Goal: Complete application form: Complete application form

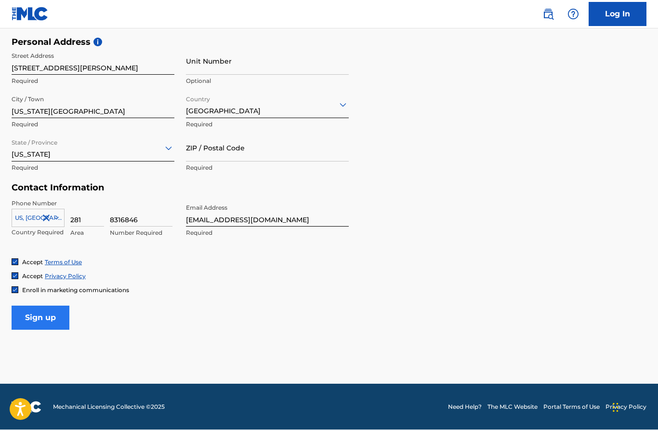
click at [56, 314] on input "Sign up" at bounding box center [41, 318] width 58 height 24
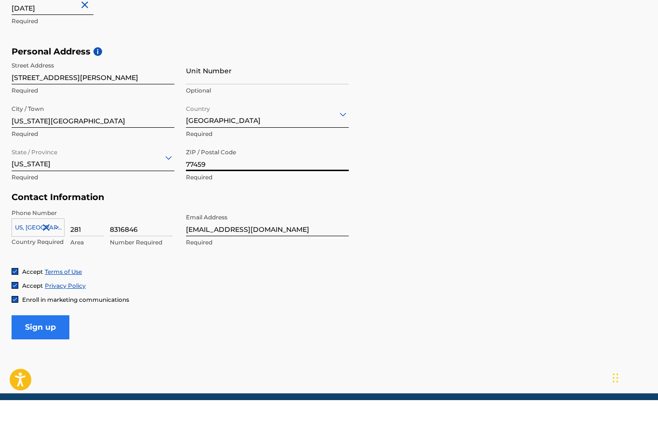
scroll to position [323, 0]
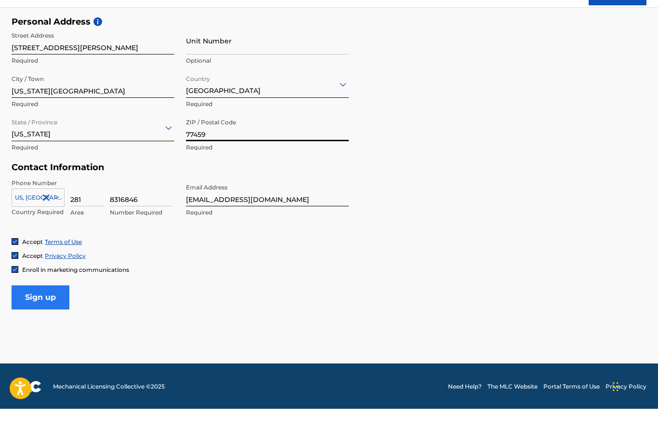
type input "77459"
click at [49, 306] on input "Sign up" at bounding box center [41, 318] width 58 height 24
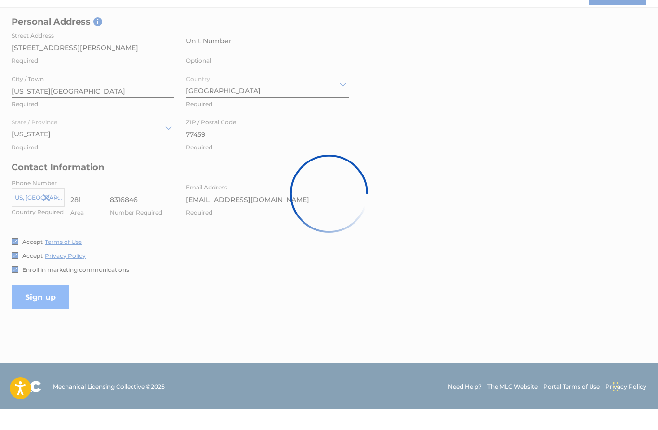
scroll to position [282, 0]
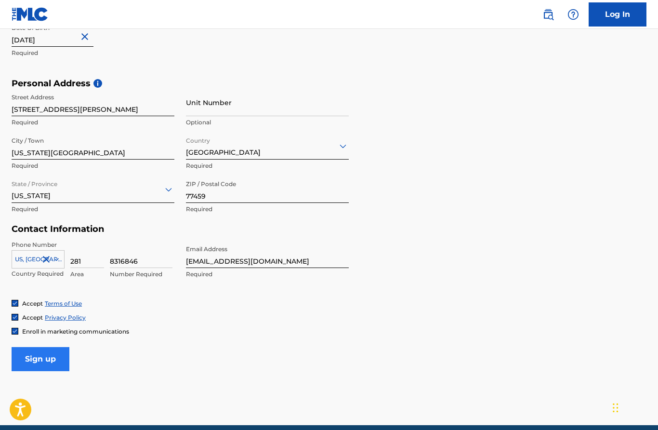
scroll to position [40, 0]
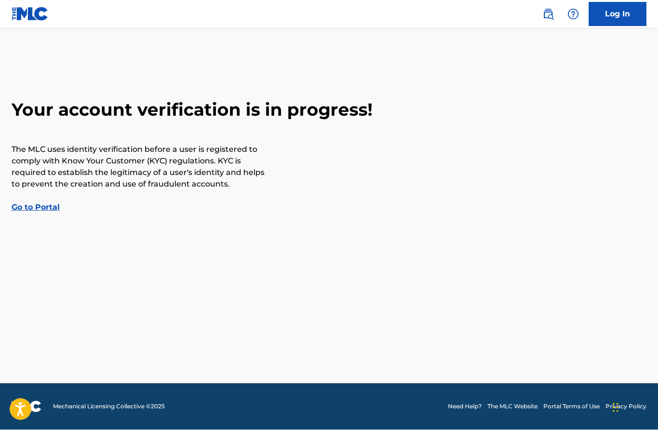
click at [43, 203] on link "Go to Portal" at bounding box center [36, 207] width 48 height 9
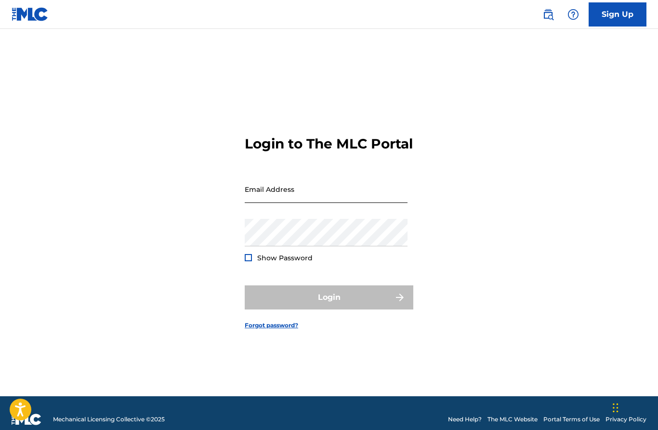
click at [321, 203] on input "Email Address" at bounding box center [326, 188] width 163 height 27
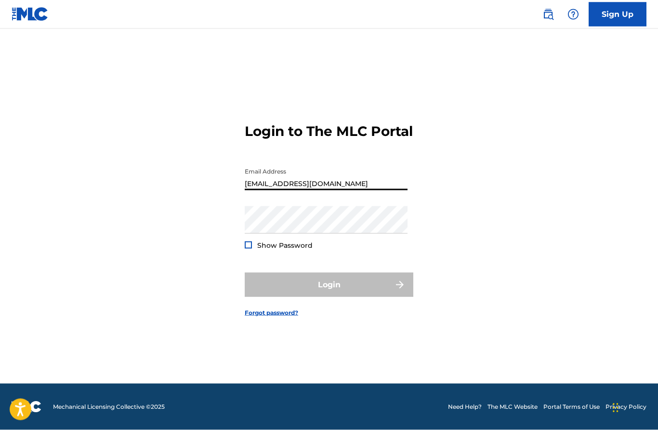
type input "[EMAIL_ADDRESS][DOMAIN_NAME]"
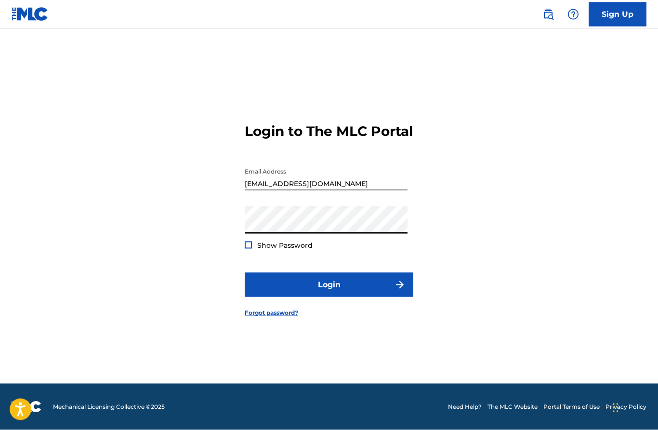
click at [272, 251] on form "Login to The MLC Portal Email Address Oscott@oliverscott.com Password Show Pass…" at bounding box center [329, 211] width 169 height 343
click at [250, 243] on div at bounding box center [248, 244] width 7 height 7
click at [533, 264] on div "Login to The MLC Portal Email Address Oscott@oliverscott.com Password Show Pass…" at bounding box center [329, 211] width 658 height 343
click at [251, 246] on img at bounding box center [248, 244] width 5 height 5
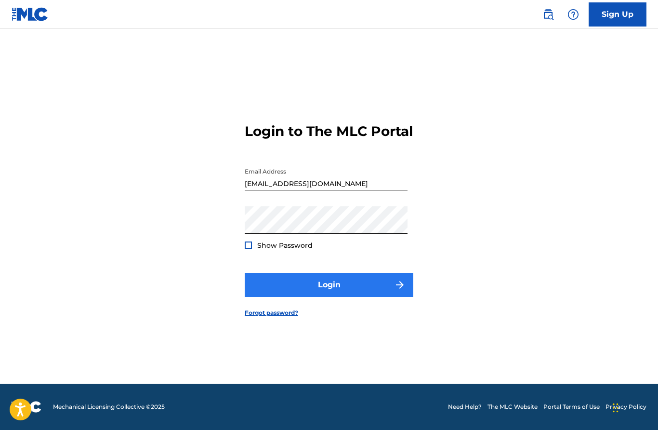
click at [316, 281] on button "Login" at bounding box center [329, 285] width 169 height 24
click at [351, 284] on button "Login" at bounding box center [329, 285] width 169 height 24
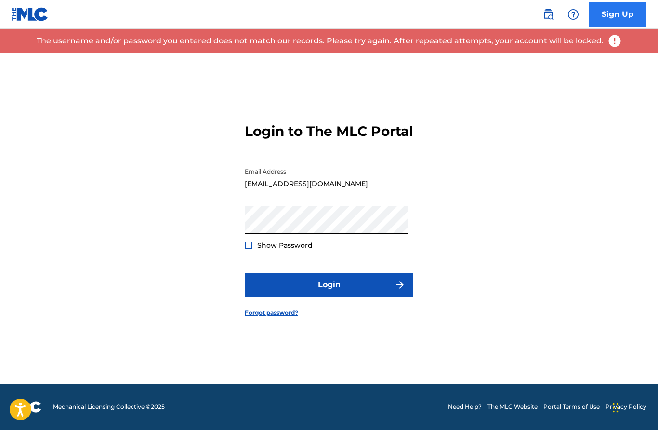
click at [615, 5] on link "Sign Up" at bounding box center [618, 14] width 58 height 24
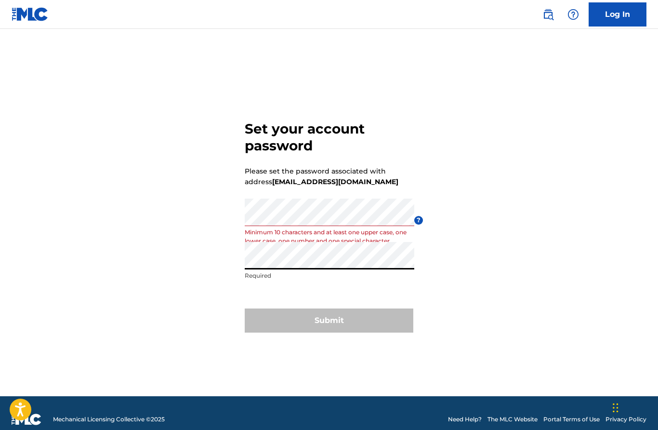
click at [362, 332] on div "Submit" at bounding box center [329, 320] width 169 height 24
click at [354, 332] on div "Submit" at bounding box center [329, 320] width 169 height 24
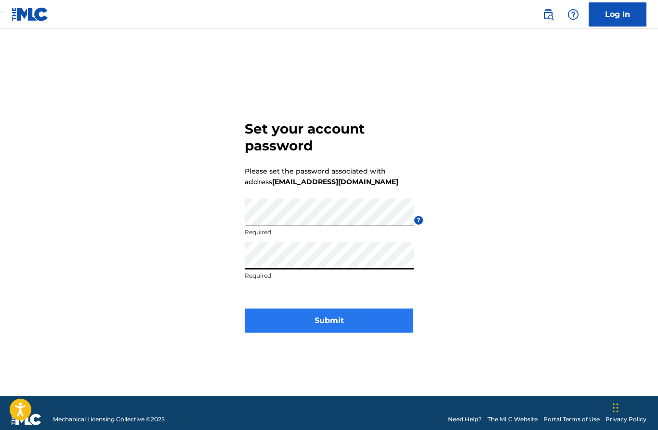
click at [373, 332] on button "Submit" at bounding box center [329, 320] width 169 height 24
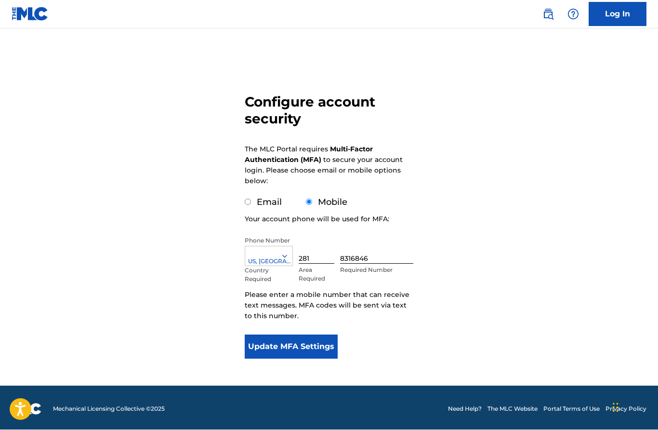
scroll to position [40, 0]
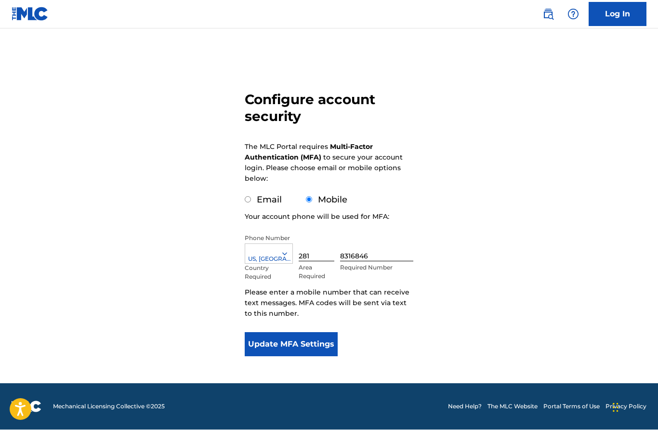
click at [389, 329] on form "Configure account security The MLC Portal requires Multi-Factor Authentication …" at bounding box center [329, 201] width 169 height 364
click at [332, 337] on button "Update MFA Settings" at bounding box center [291, 344] width 93 height 24
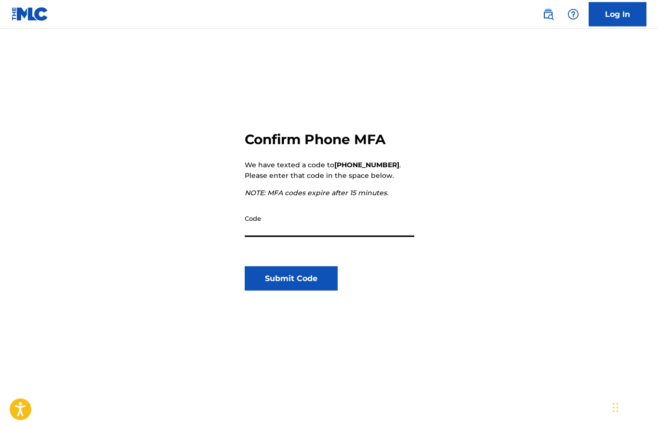
type input "303447"
click at [314, 276] on button "Submit Code" at bounding box center [291, 278] width 93 height 24
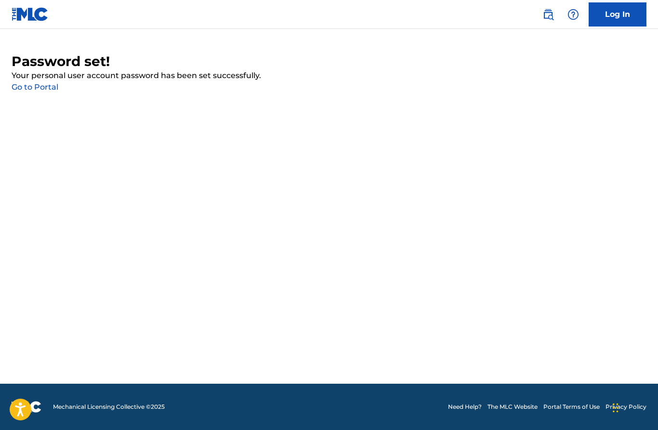
click at [39, 82] on link "Go to Portal" at bounding box center [35, 86] width 47 height 9
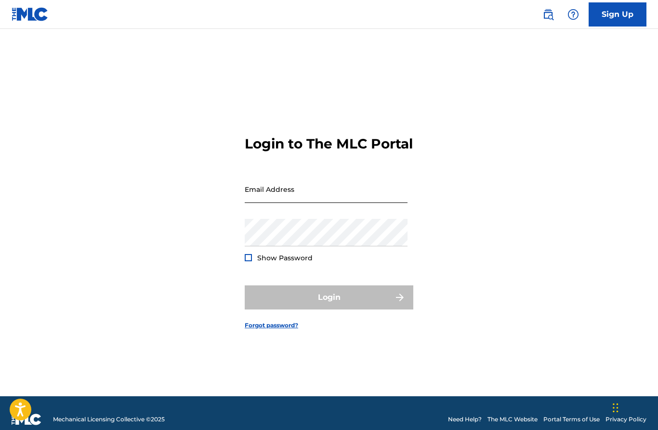
click at [323, 203] on input "Email Address" at bounding box center [326, 188] width 163 height 27
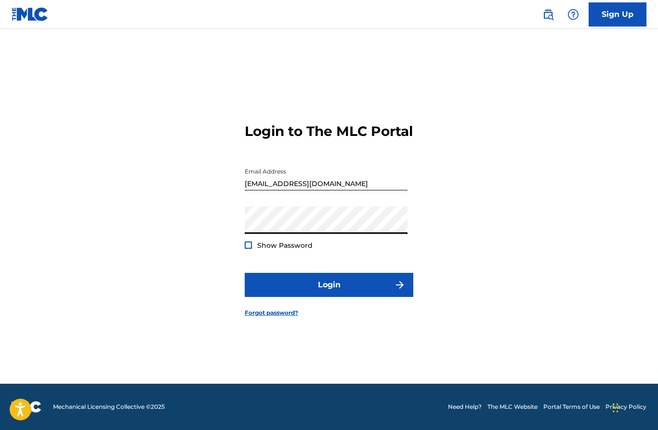
click at [256, 245] on div "Show Password" at bounding box center [279, 245] width 68 height 10
click at [250, 246] on div at bounding box center [248, 244] width 7 height 7
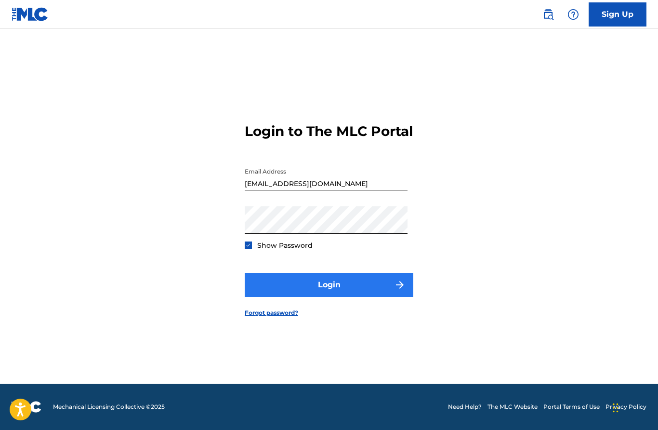
click at [283, 286] on button "Login" at bounding box center [329, 285] width 169 height 24
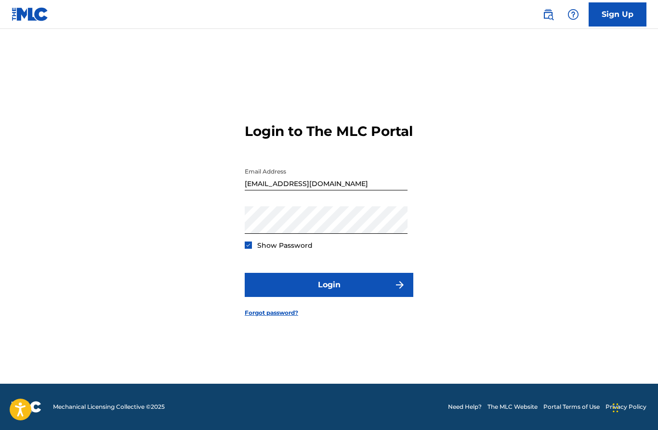
click at [302, 190] on input "[EMAIL_ADDRESS][DOMAIN_NAME]" at bounding box center [326, 176] width 163 height 27
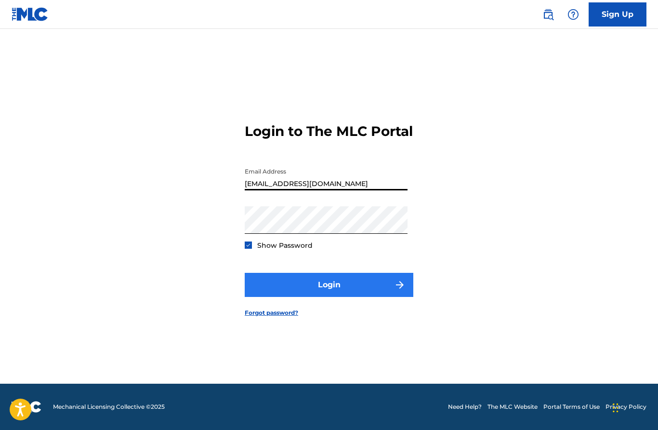
type input "[EMAIL_ADDRESS][DOMAIN_NAME]"
click at [346, 281] on button "Login" at bounding box center [329, 285] width 169 height 24
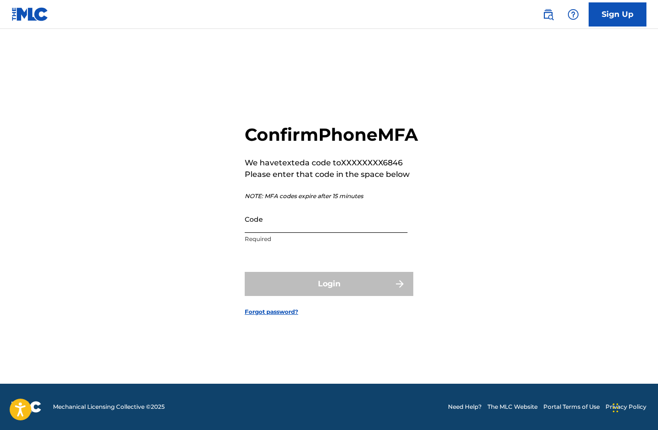
click at [288, 221] on input "Code" at bounding box center [326, 218] width 163 height 27
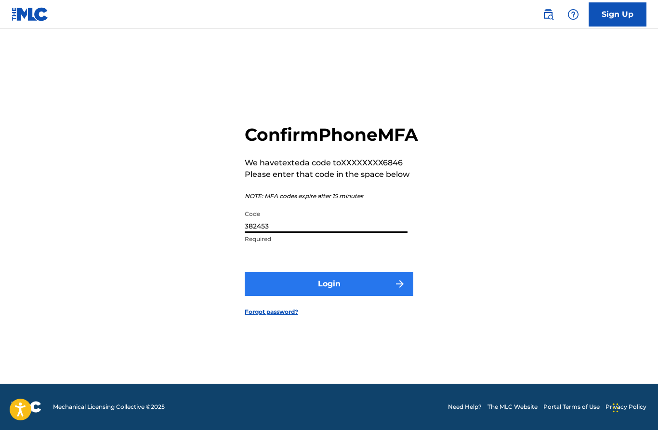
type input "382453"
click at [341, 284] on button "Login" at bounding box center [329, 284] width 169 height 24
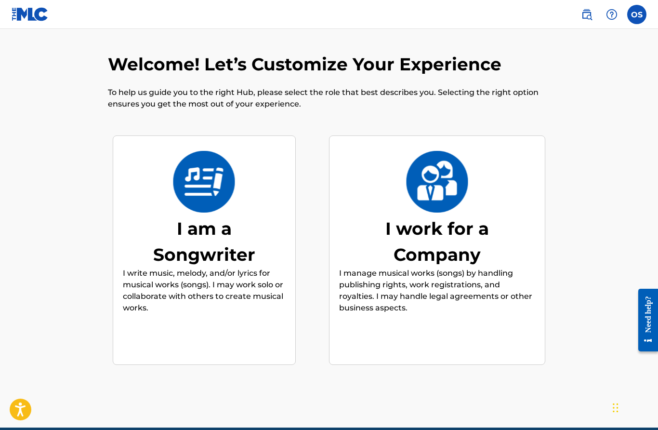
click at [206, 188] on img at bounding box center [203, 182] width 63 height 62
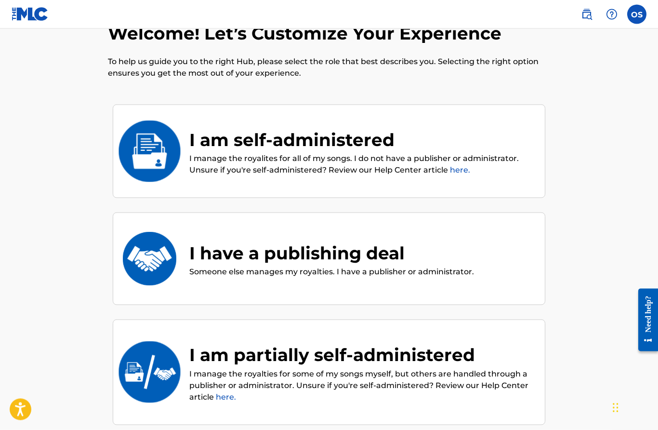
scroll to position [43, 0]
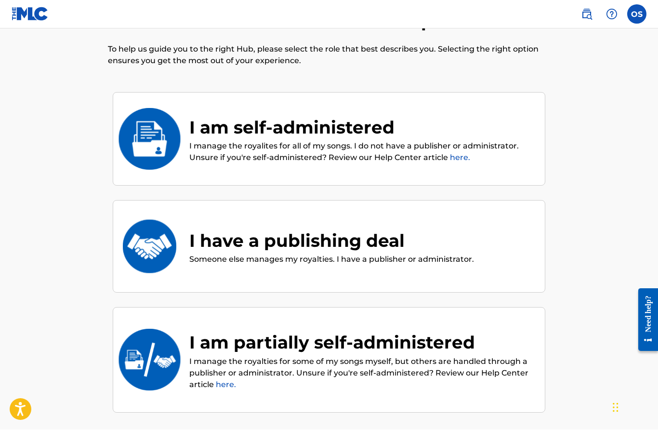
click at [333, 137] on div "I am self-administered" at bounding box center [362, 128] width 346 height 26
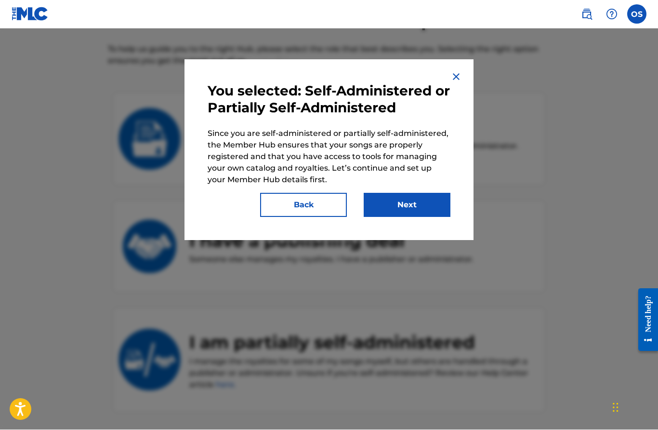
scroll to position [43, 0]
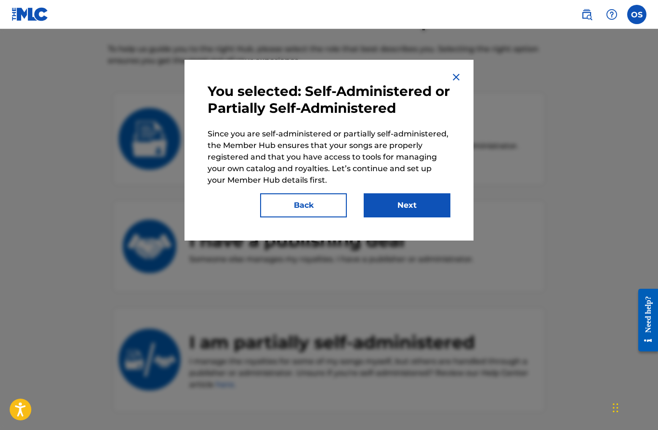
click at [452, 73] on img at bounding box center [456, 77] width 12 height 12
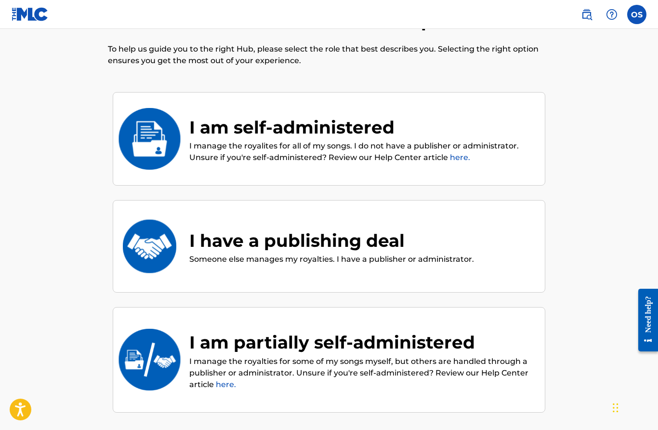
click at [419, 139] on div "I am self-administered" at bounding box center [362, 127] width 346 height 26
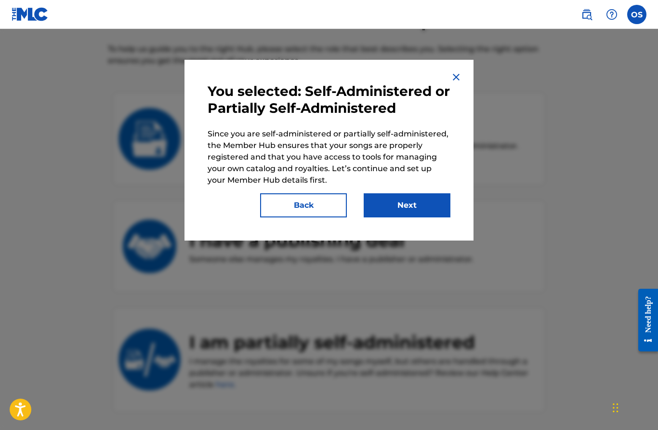
click at [565, 175] on div at bounding box center [329, 244] width 658 height 430
click at [554, 199] on div at bounding box center [329, 244] width 658 height 430
click at [461, 78] on img at bounding box center [456, 77] width 12 height 12
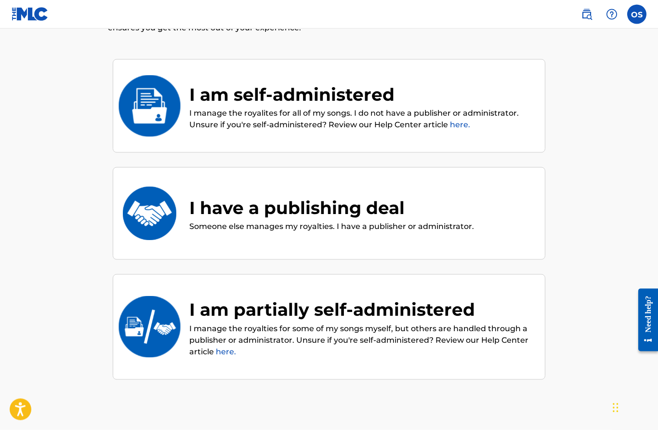
scroll to position [94, 0]
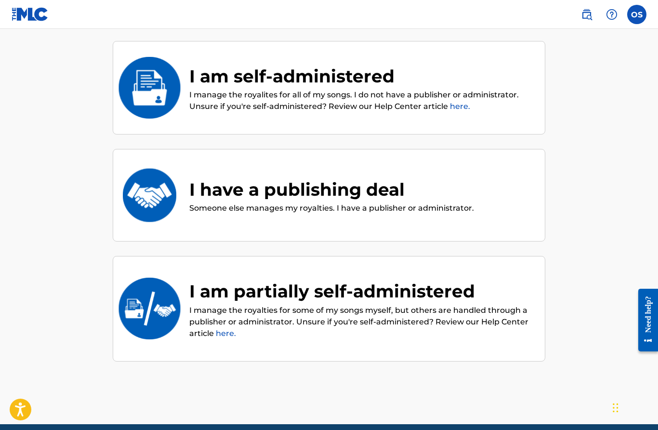
click at [422, 89] on p "I manage the royalites for all of my songs. I do not have a publisher or admini…" at bounding box center [362, 100] width 346 height 23
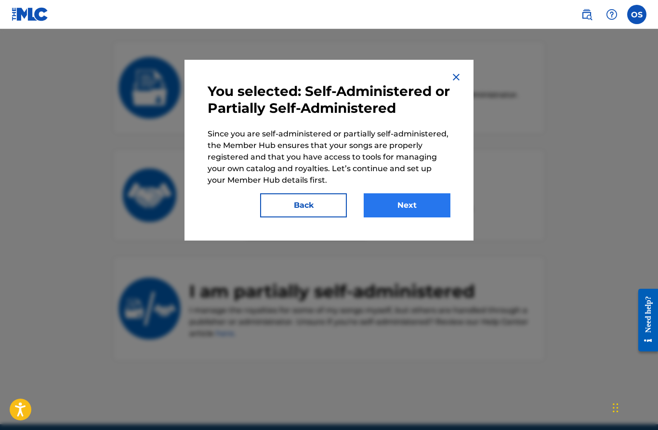
click at [422, 198] on button "Next" at bounding box center [407, 205] width 87 height 24
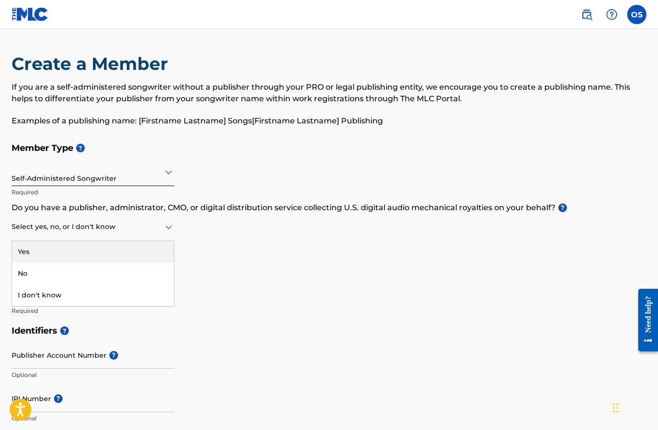
click at [99, 251] on div "Yes" at bounding box center [93, 252] width 162 height 22
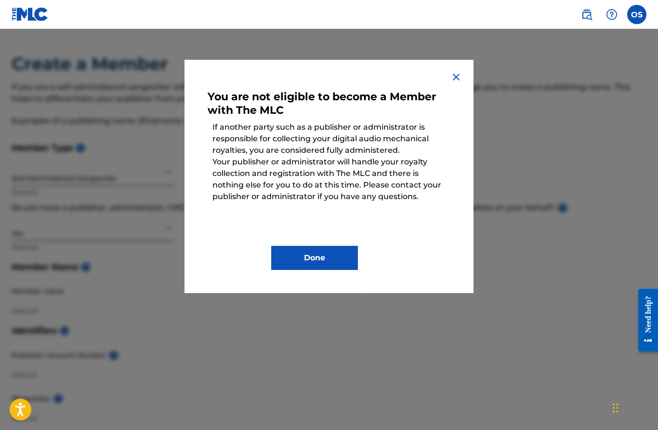
click at [455, 77] on img at bounding box center [456, 77] width 12 height 12
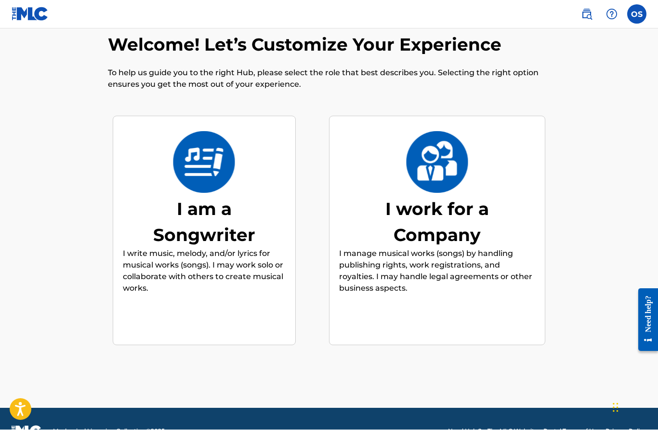
scroll to position [43, 0]
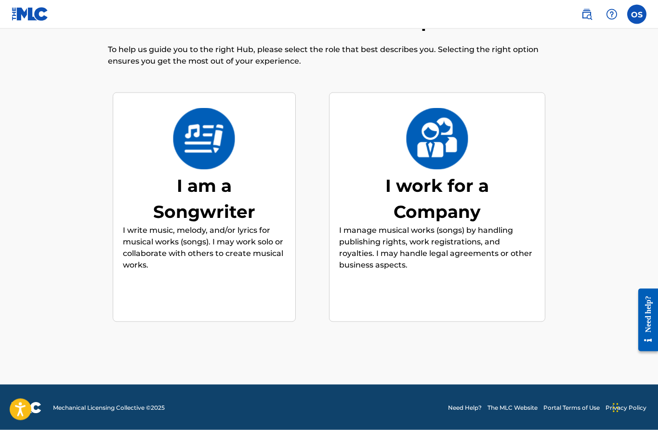
click at [226, 211] on div "I am a Songwriter" at bounding box center [204, 198] width 145 height 52
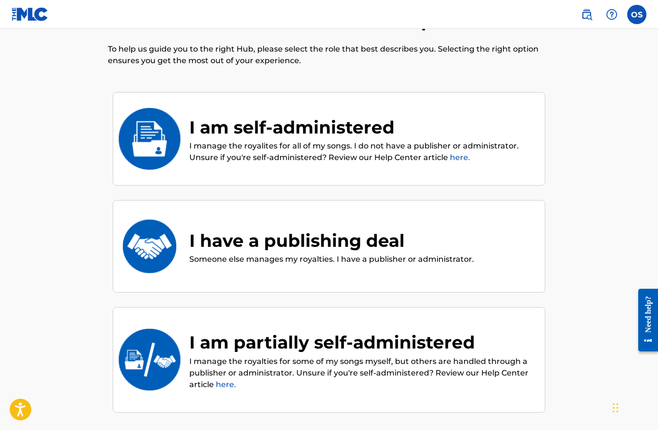
click at [367, 369] on p "I manage the royalties for some of my songs myself, but others are handled thro…" at bounding box center [362, 373] width 346 height 35
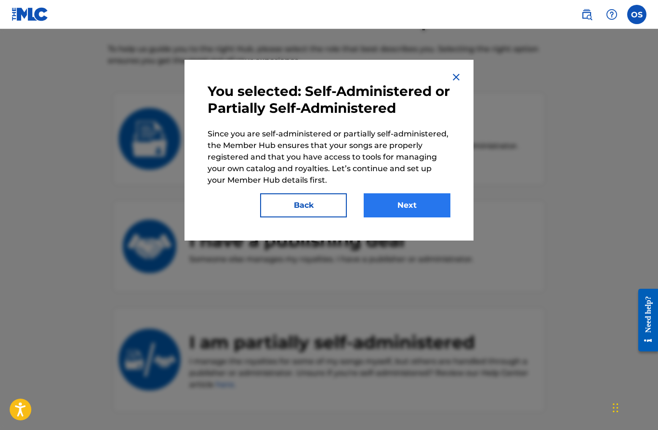
click at [425, 201] on button "Next" at bounding box center [407, 205] width 87 height 24
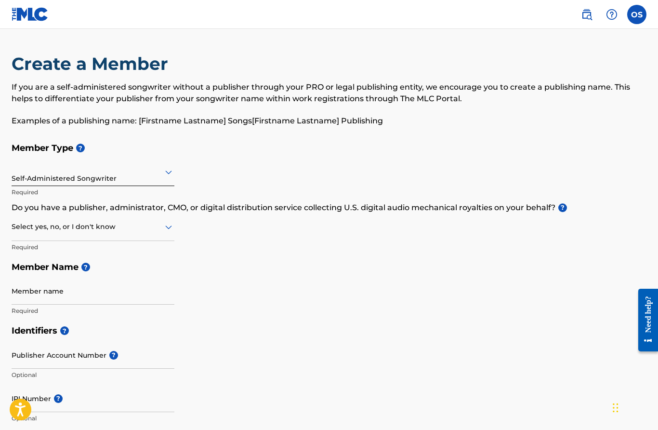
click at [171, 177] on icon at bounding box center [169, 172] width 12 height 12
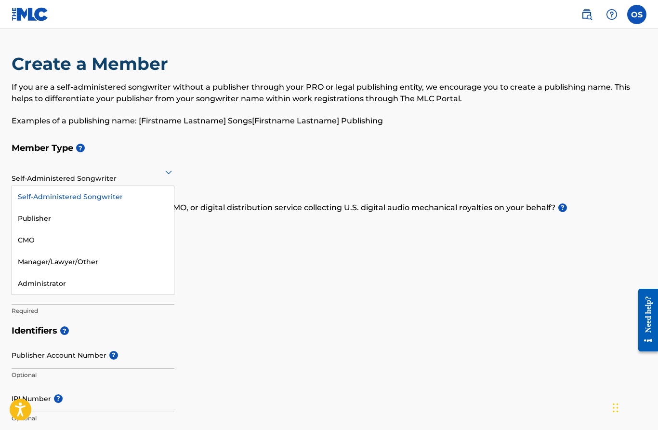
scroll to position [43, 0]
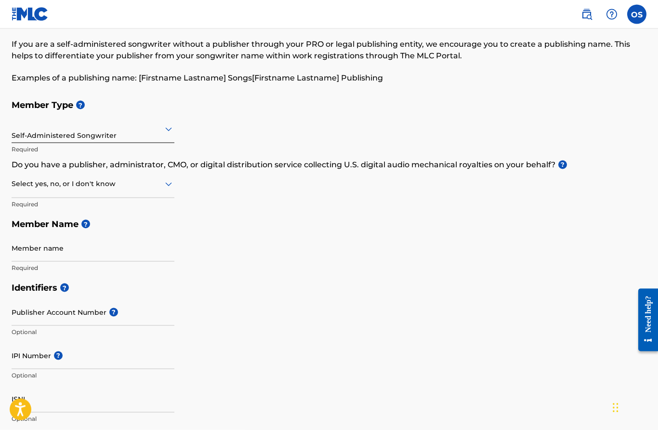
click at [299, 224] on h5 "Member Name ?" at bounding box center [329, 224] width 635 height 21
click at [82, 209] on div "Yes" at bounding box center [93, 209] width 162 height 22
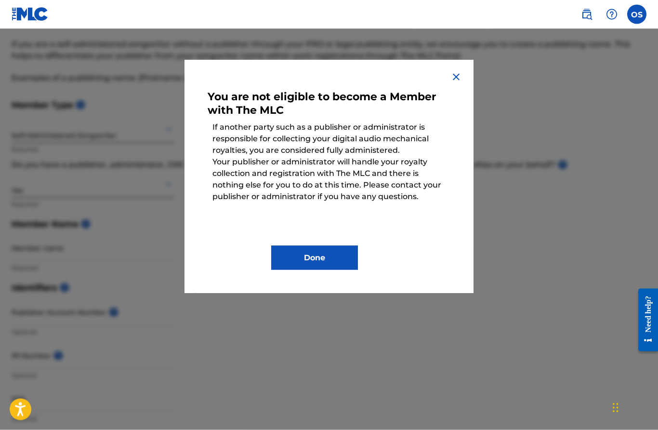
click at [450, 79] on img at bounding box center [456, 77] width 12 height 12
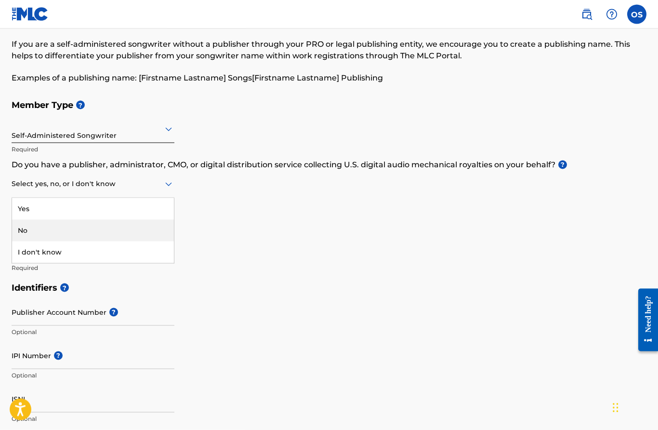
click at [75, 224] on div "No" at bounding box center [93, 231] width 162 height 22
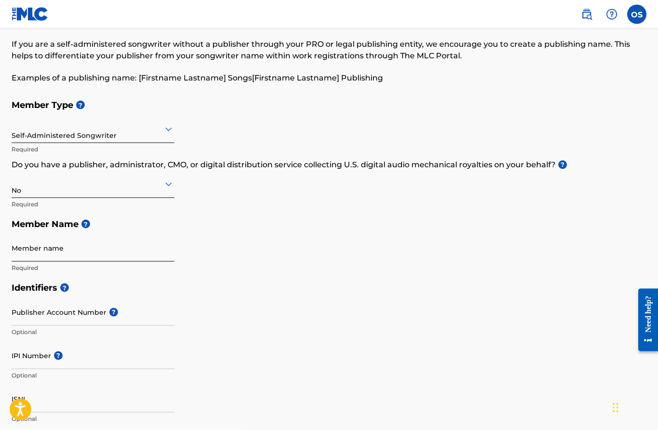
click at [130, 249] on input "Member name" at bounding box center [93, 247] width 163 height 27
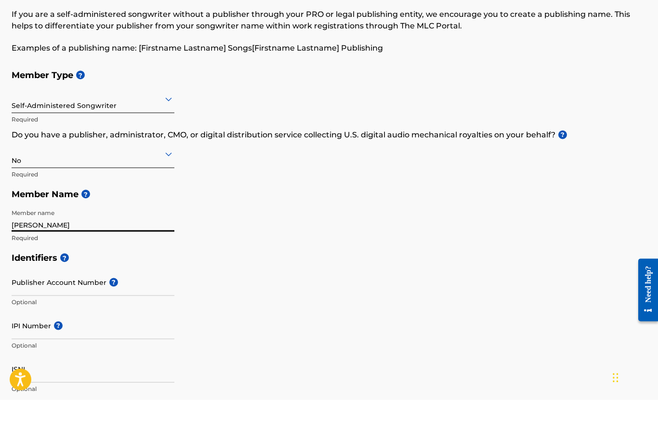
type input "[PERSON_NAME]"
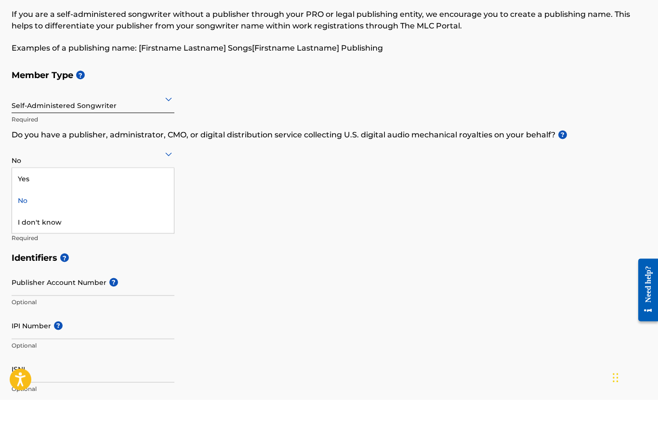
click at [46, 220] on div "No" at bounding box center [93, 231] width 162 height 22
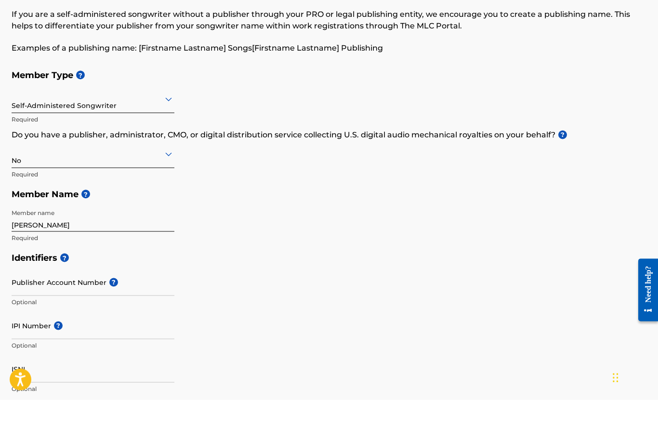
scroll to position [73, 0]
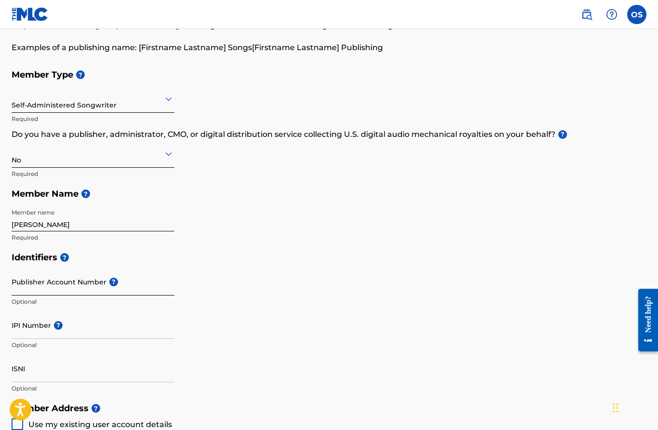
click at [101, 287] on input "Publisher Account Number ?" at bounding box center [93, 281] width 163 height 27
click at [101, 272] on span "?" at bounding box center [98, 276] width 9 height 9
click at [101, 272] on input "Publisher Account Number ?" at bounding box center [93, 281] width 163 height 27
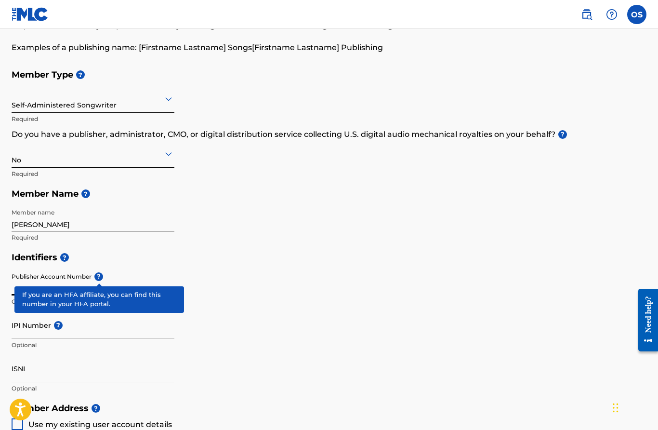
click at [296, 257] on h5 "Identifiers ?" at bounding box center [329, 257] width 635 height 21
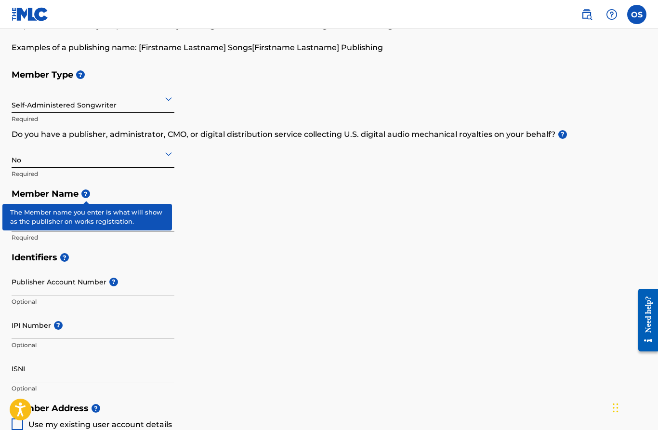
click at [87, 191] on span "?" at bounding box center [85, 193] width 9 height 9
click at [346, 231] on div "Member Type ? Self-Administered Songwriter Required Do you have a publisher, ad…" at bounding box center [329, 156] width 635 height 183
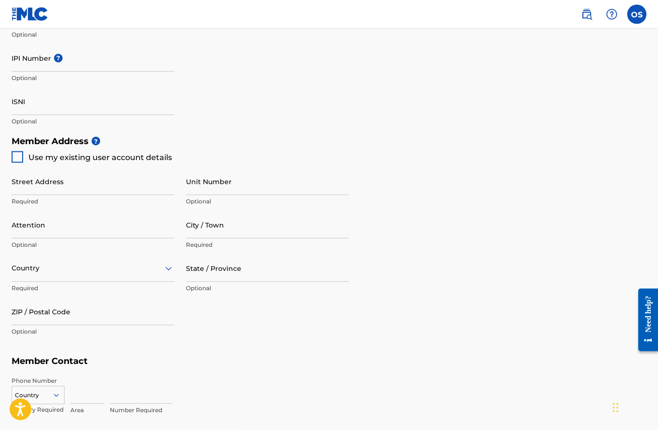
scroll to position [341, 0]
click at [22, 154] on div at bounding box center [18, 157] width 12 height 12
type input "[STREET_ADDRESS][PERSON_NAME]"
type input "[US_STATE][GEOGRAPHIC_DATA]"
type input "77459"
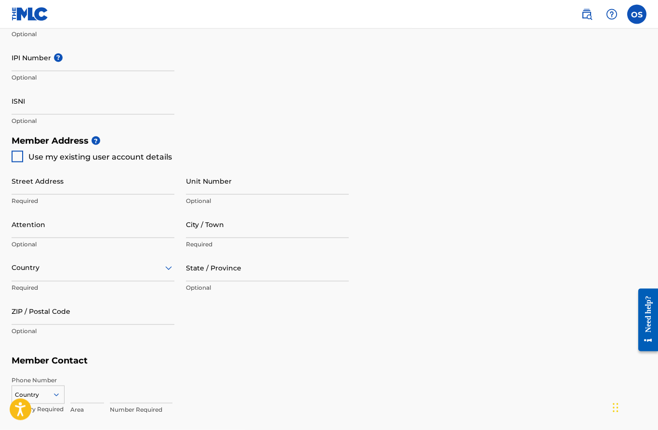
type input "281"
type input "8316846"
type input "[EMAIL_ADDRESS][DOMAIN_NAME]"
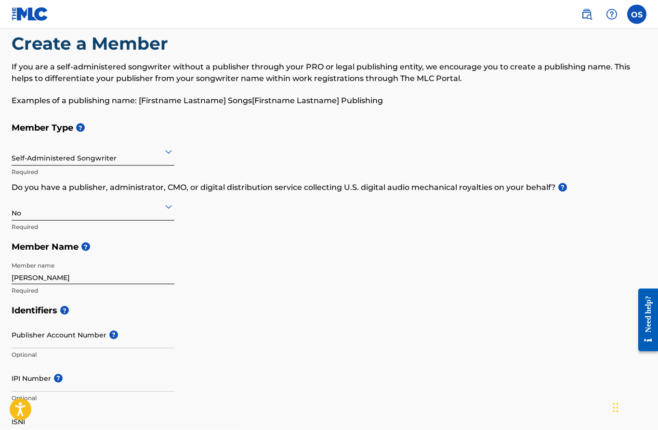
scroll to position [0, 0]
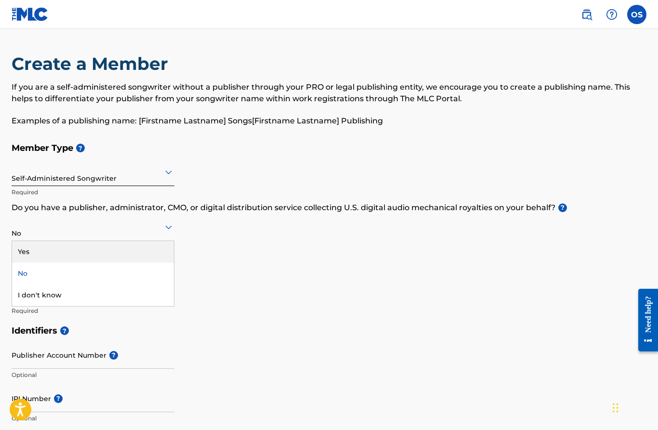
click at [65, 253] on div "Yes" at bounding box center [93, 252] width 162 height 22
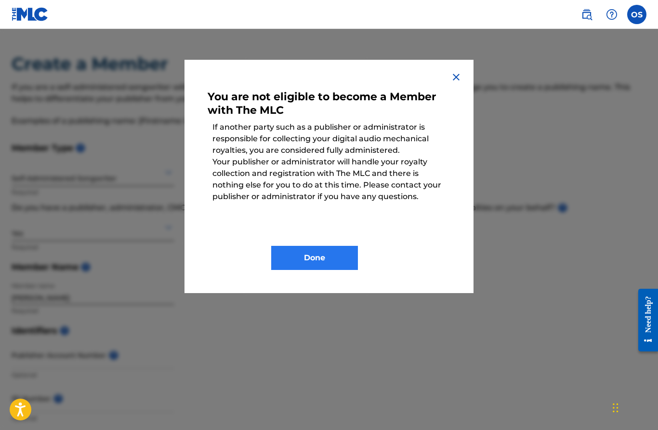
click at [326, 258] on button "Done" at bounding box center [314, 258] width 87 height 24
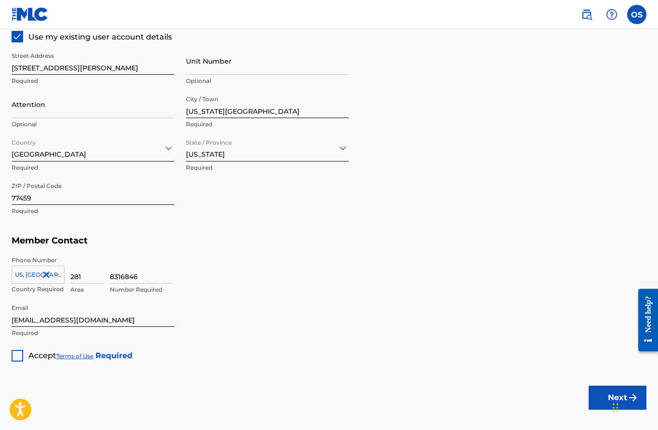
scroll to position [469, 0]
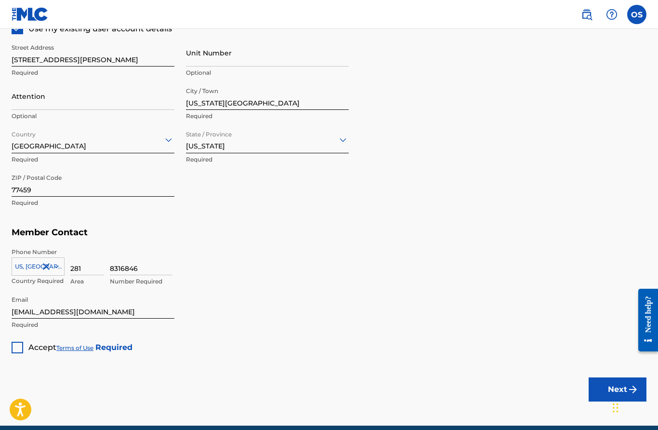
click at [14, 351] on div at bounding box center [18, 348] width 12 height 12
click at [618, 389] on button "Next" at bounding box center [618, 389] width 58 height 24
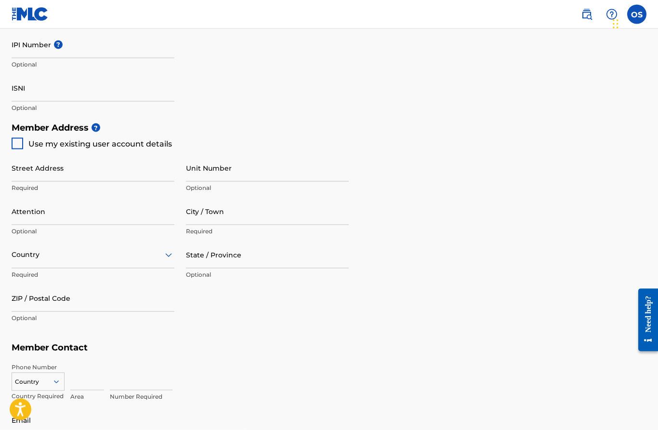
click at [15, 146] on div at bounding box center [18, 144] width 12 height 12
type input "[STREET_ADDRESS][PERSON_NAME]"
type input "[US_STATE][GEOGRAPHIC_DATA]"
type input "77459"
type input "281"
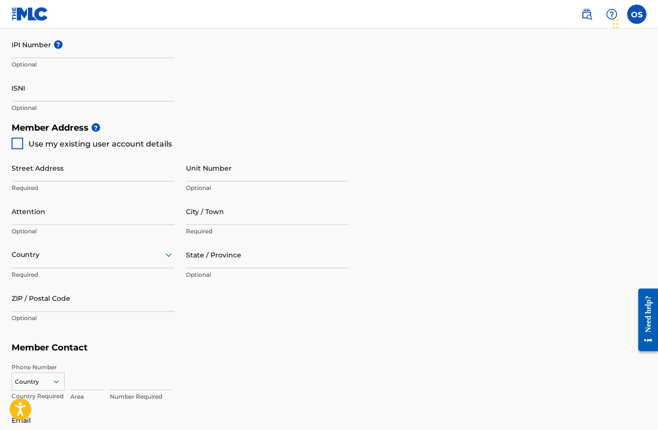
type input "8316846"
type input "[EMAIL_ADDRESS][DOMAIN_NAME]"
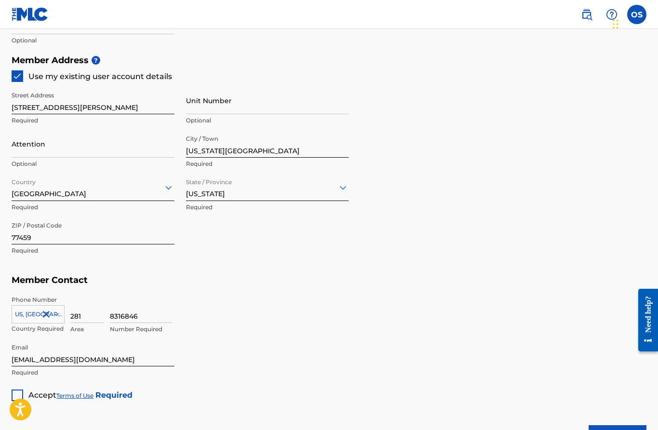
scroll to position [469, 0]
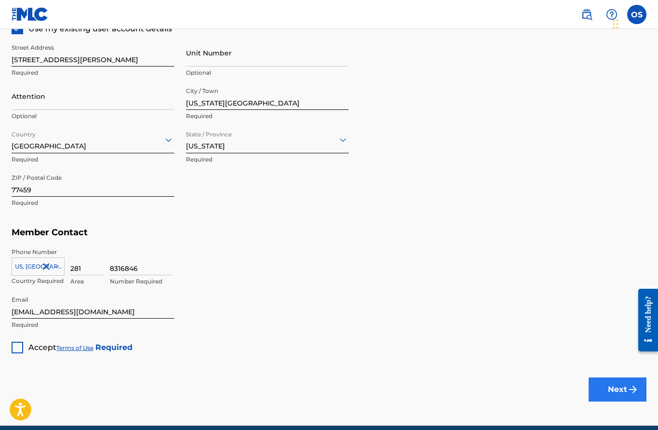
click at [615, 385] on button "Next" at bounding box center [618, 389] width 58 height 24
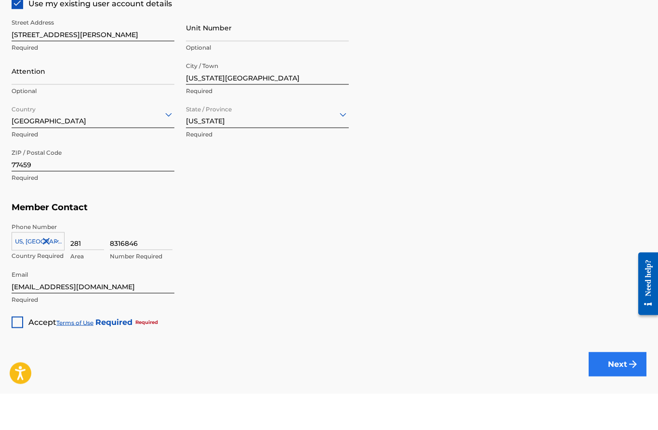
scroll to position [509, 0]
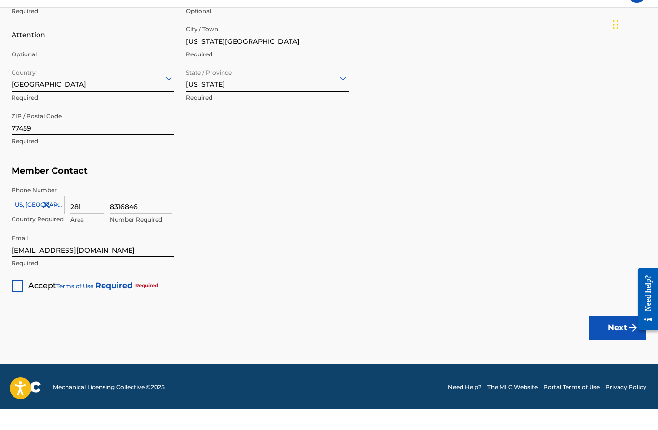
click at [19, 301] on div at bounding box center [18, 307] width 12 height 12
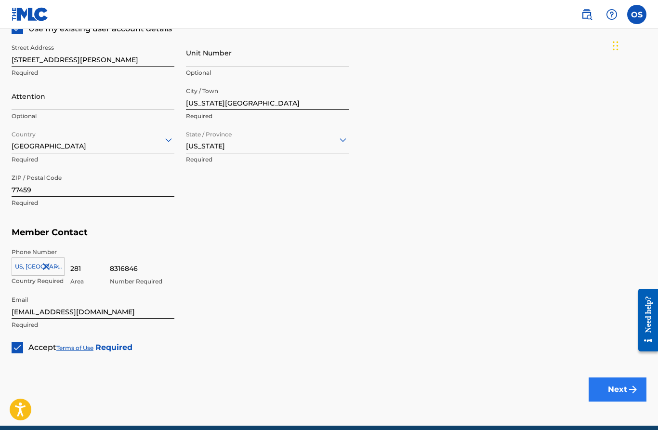
click at [618, 388] on button "Next" at bounding box center [618, 389] width 58 height 24
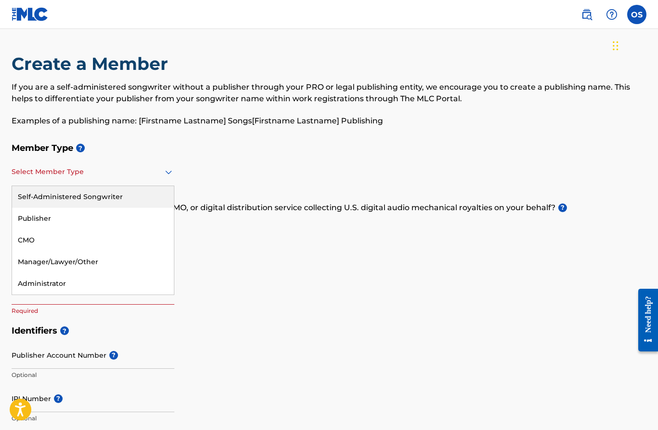
click at [50, 238] on div "CMO" at bounding box center [93, 240] width 162 height 22
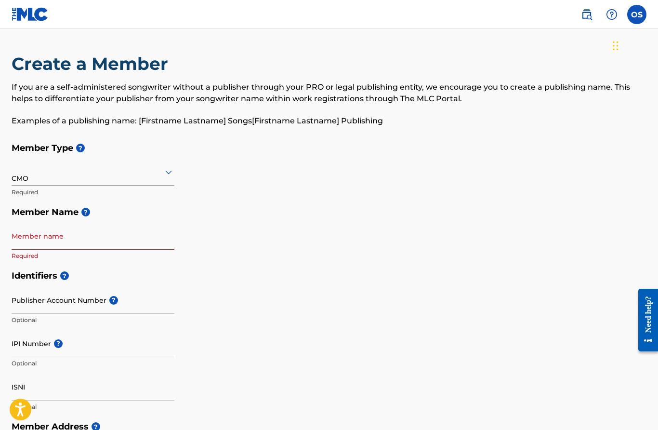
click at [103, 246] on input "Member name" at bounding box center [93, 235] width 163 height 27
type input "[PERSON_NAME]"
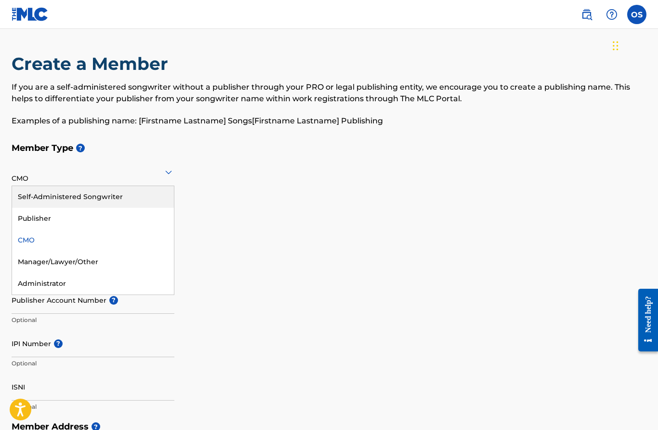
click at [129, 198] on div "Self-Administered Songwriter" at bounding box center [93, 197] width 162 height 22
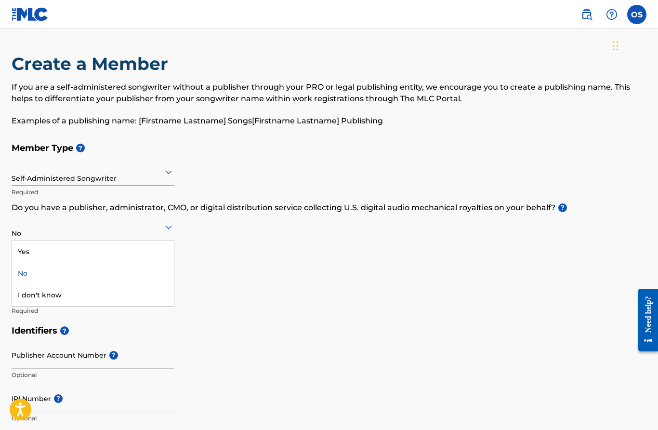
click at [60, 257] on div "Yes" at bounding box center [93, 252] width 162 height 22
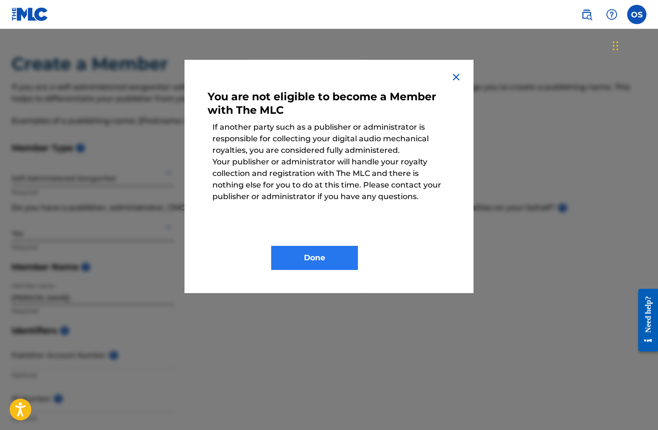
click at [341, 255] on button "Done" at bounding box center [314, 258] width 87 height 24
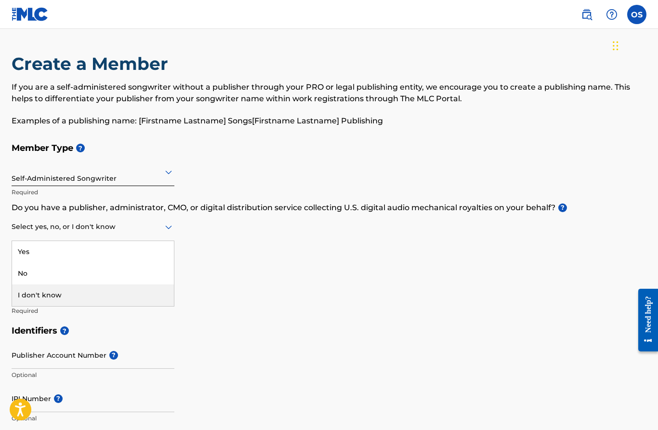
click at [65, 295] on div "I don't know" at bounding box center [93, 295] width 162 height 22
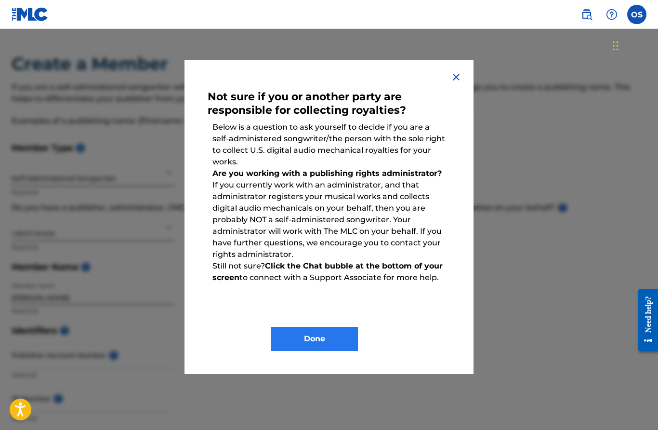
click at [339, 338] on button "Done" at bounding box center [314, 339] width 87 height 24
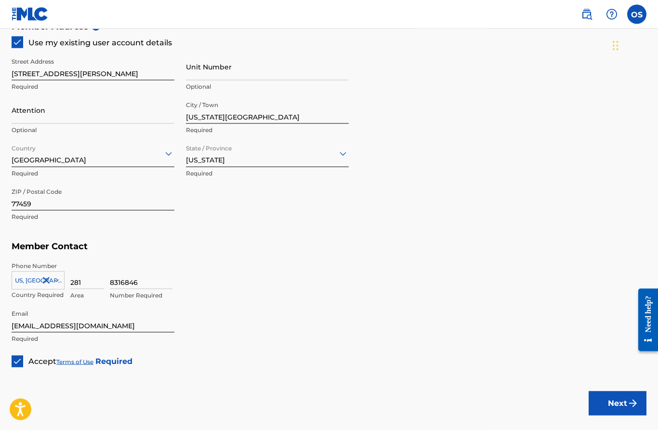
scroll to position [469, 0]
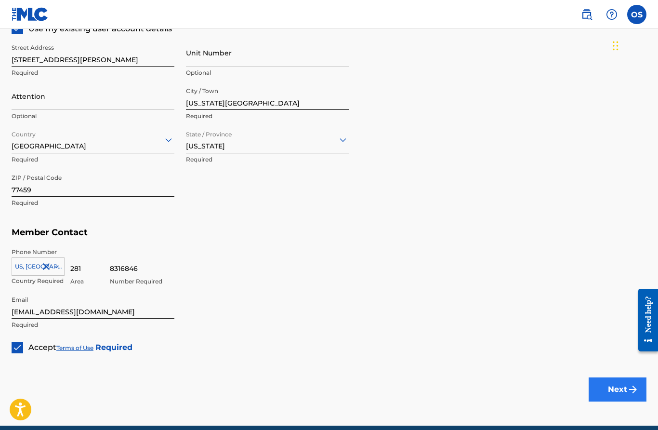
click at [614, 389] on button "Next" at bounding box center [618, 389] width 58 height 24
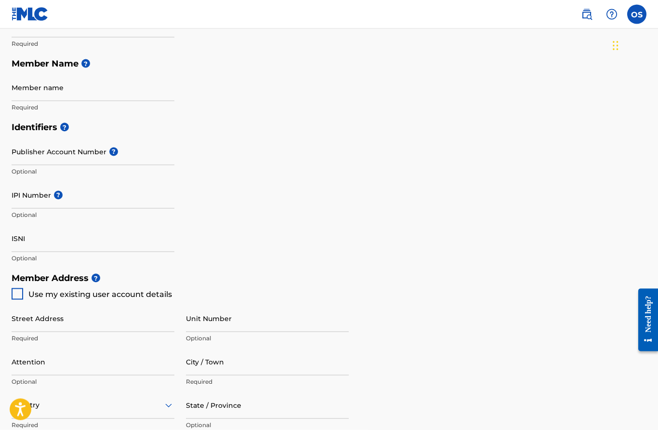
scroll to position [204, 0]
click at [8, 240] on div "Create a Member If you are a self-administered songwriter without a publisher t…" at bounding box center [329, 233] width 658 height 769
